Goal: Task Accomplishment & Management: Use online tool/utility

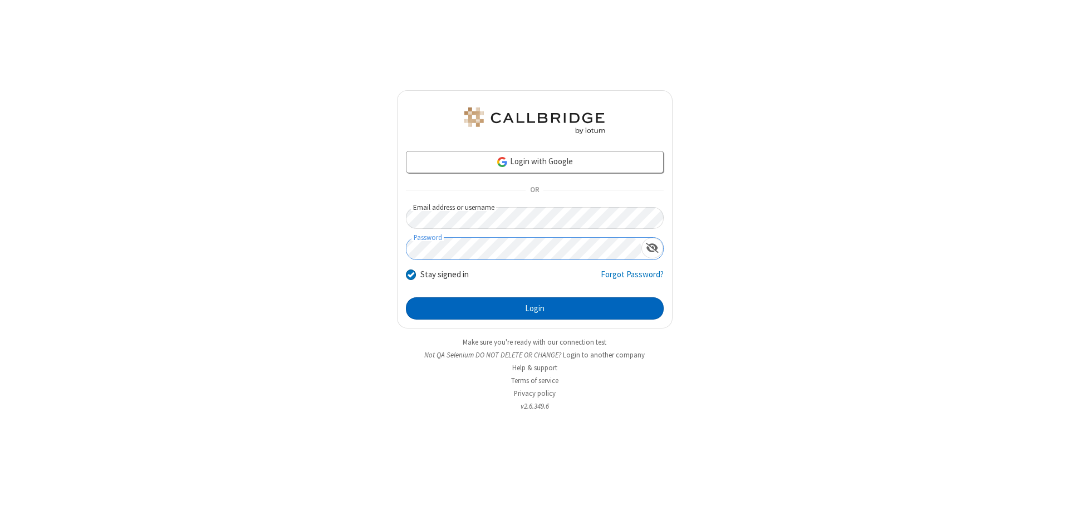
click at [535, 309] on button "Login" at bounding box center [535, 308] width 258 height 22
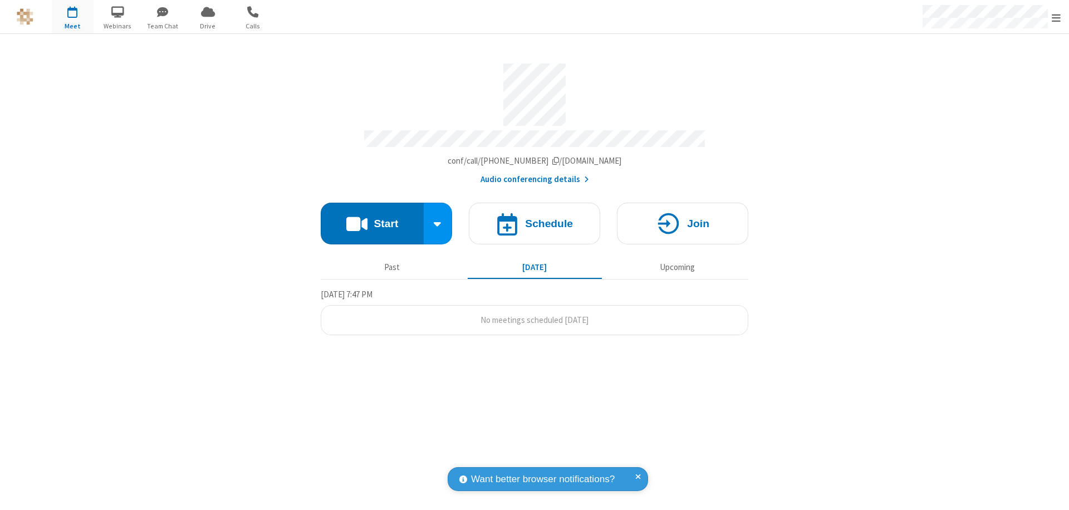
click at [372, 218] on button "Start" at bounding box center [372, 224] width 103 height 42
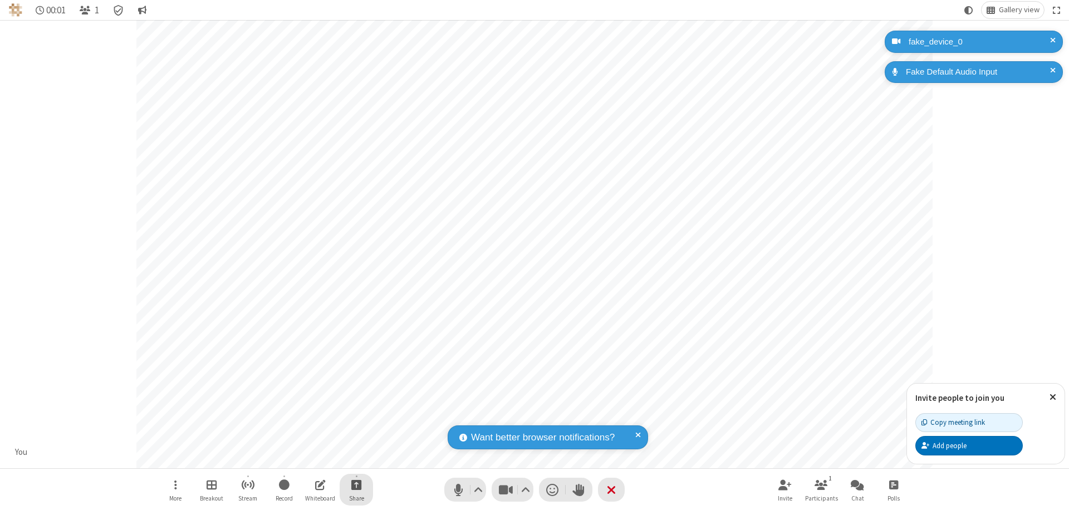
click at [356, 485] on span "Start sharing" at bounding box center [356, 485] width 11 height 14
click at [311, 438] on span "Present files & media" at bounding box center [311, 438] width 13 height 9
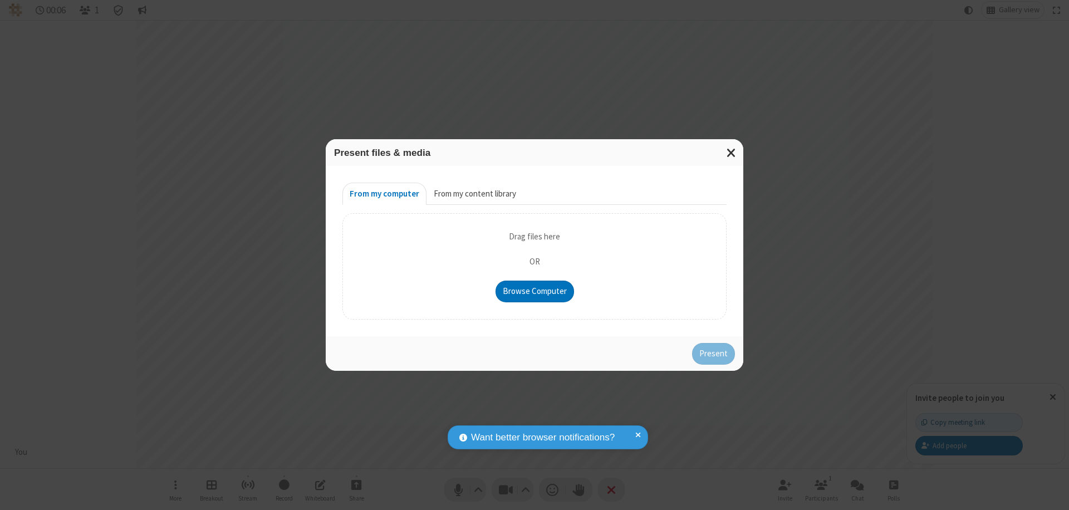
click at [474, 194] on button "From my content library" at bounding box center [475, 194] width 97 height 22
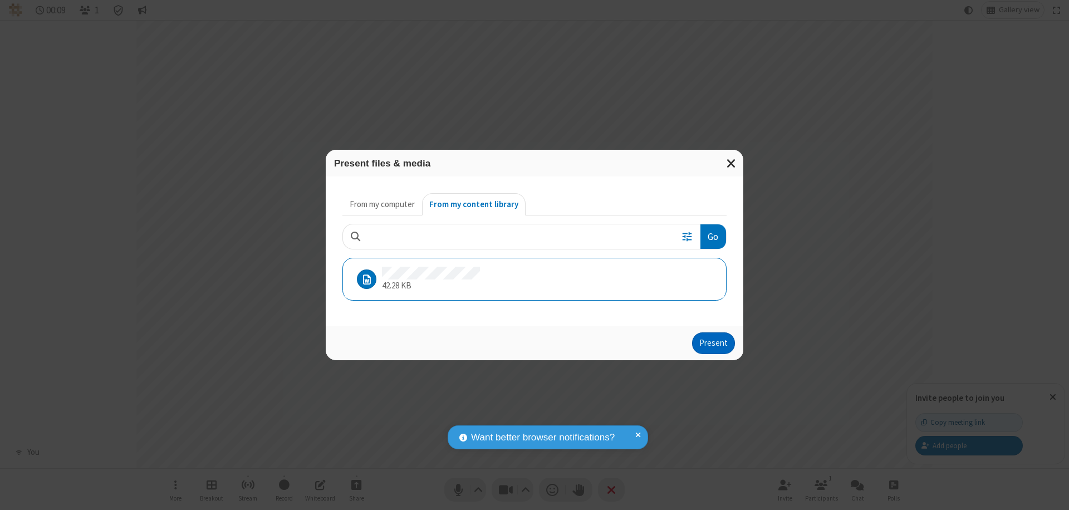
click at [715, 343] on button "Present" at bounding box center [713, 344] width 43 height 22
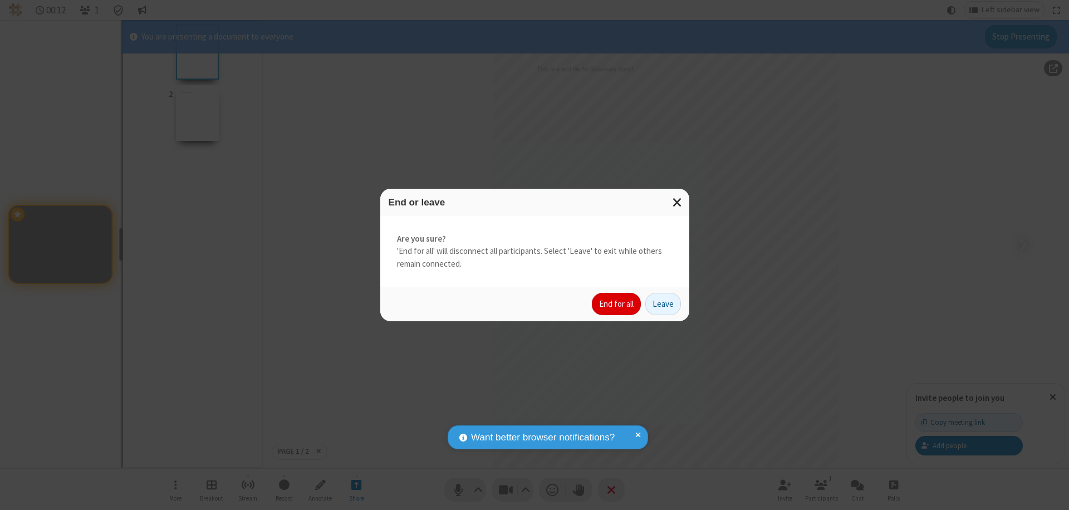
click at [617, 304] on button "End for all" at bounding box center [616, 304] width 49 height 22
